Goal: Task Accomplishment & Management: Manage account settings

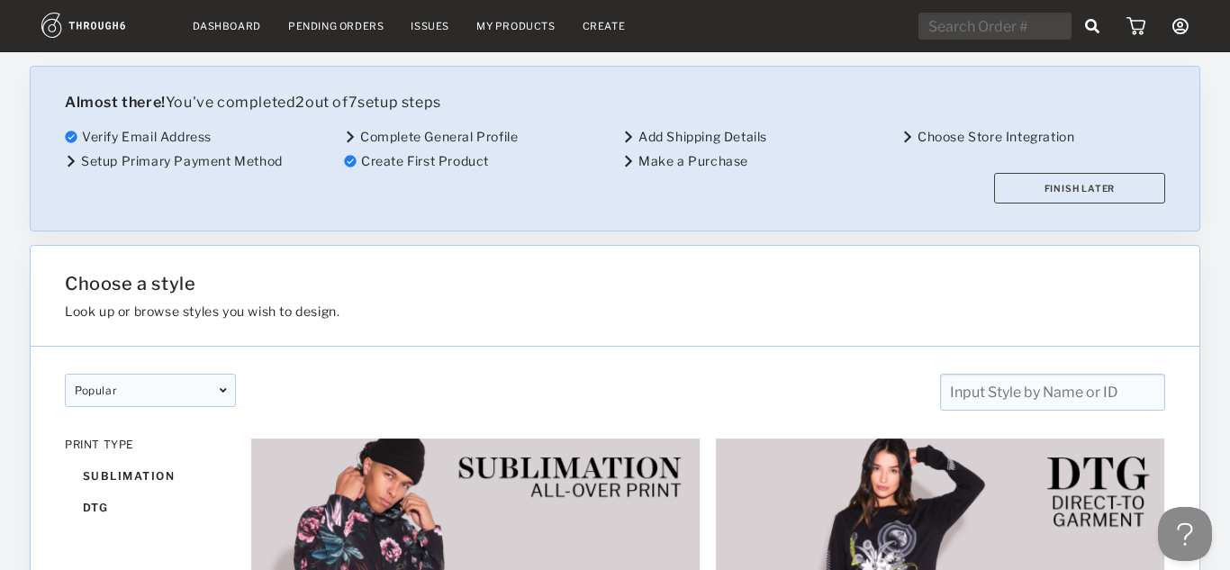
click at [352, 32] on div "Pending Orders" at bounding box center [335, 26] width 95 height 13
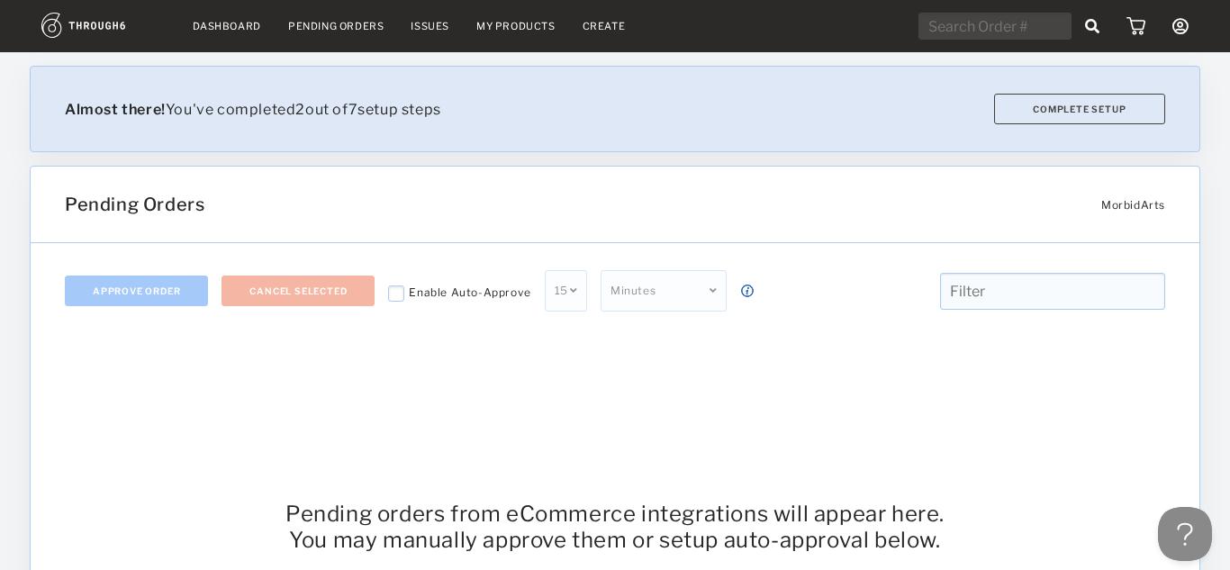
click at [521, 31] on link "My Products" at bounding box center [516, 26] width 79 height 13
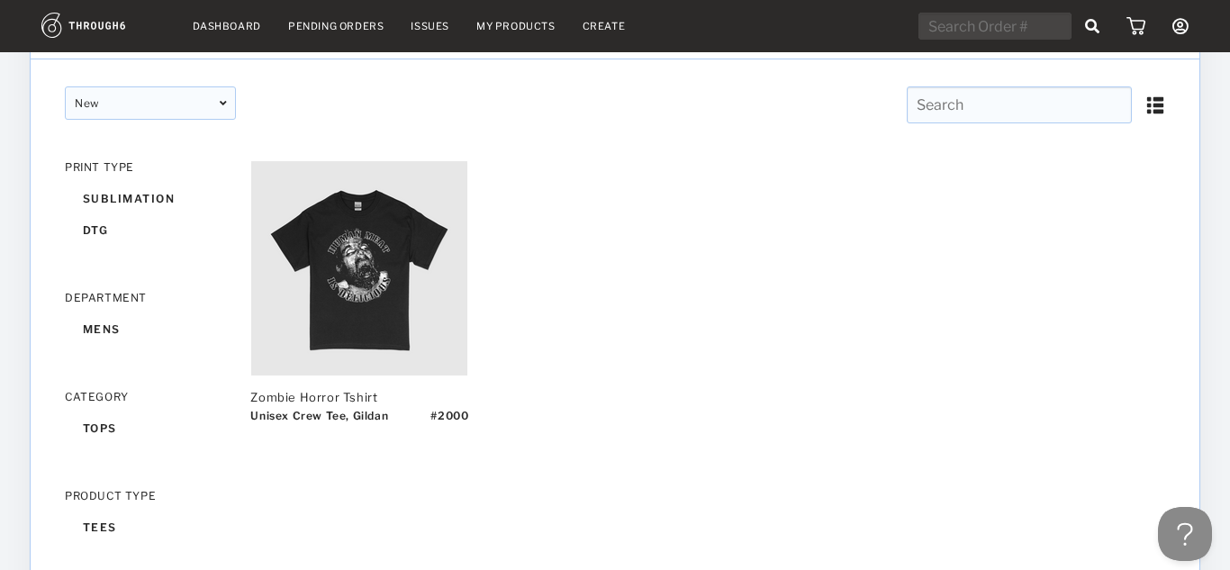
scroll to position [185, 0]
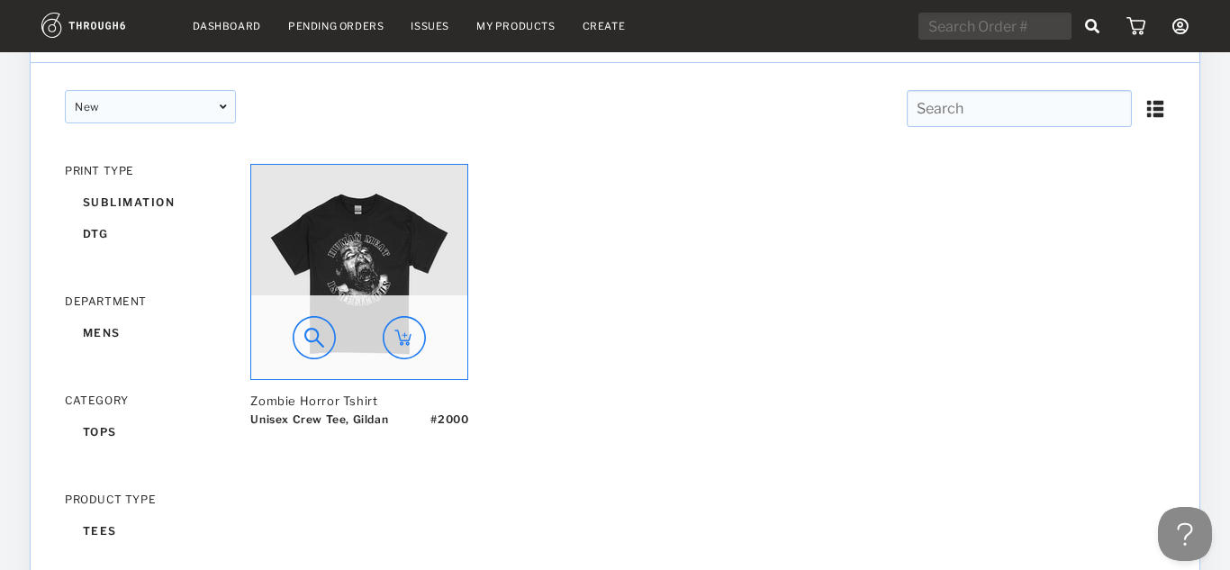
click at [306, 346] on img at bounding box center [314, 337] width 43 height 43
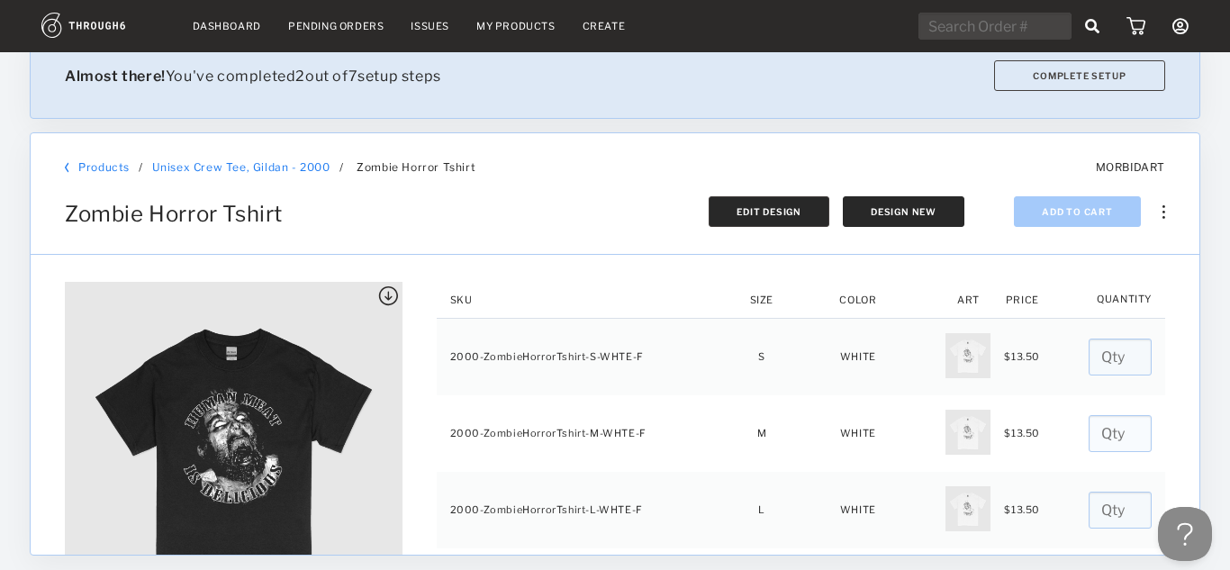
click at [796, 222] on button "Edit Design" at bounding box center [769, 211] width 121 height 31
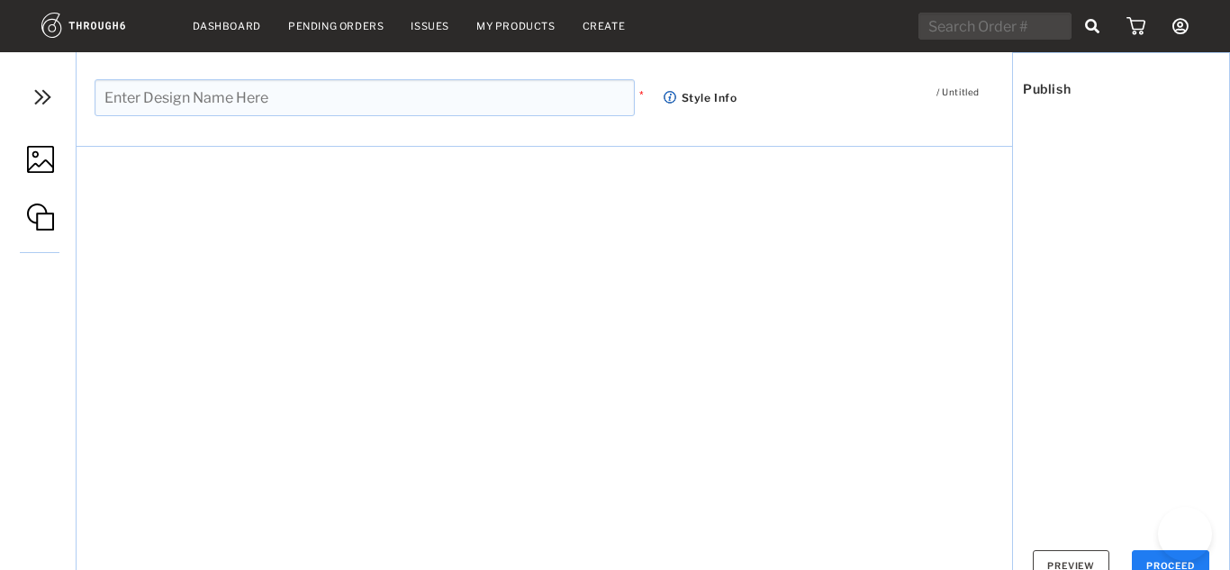
type input "Zombie Horror Tshirt"
